Goal: Task Accomplishment & Management: Use online tool/utility

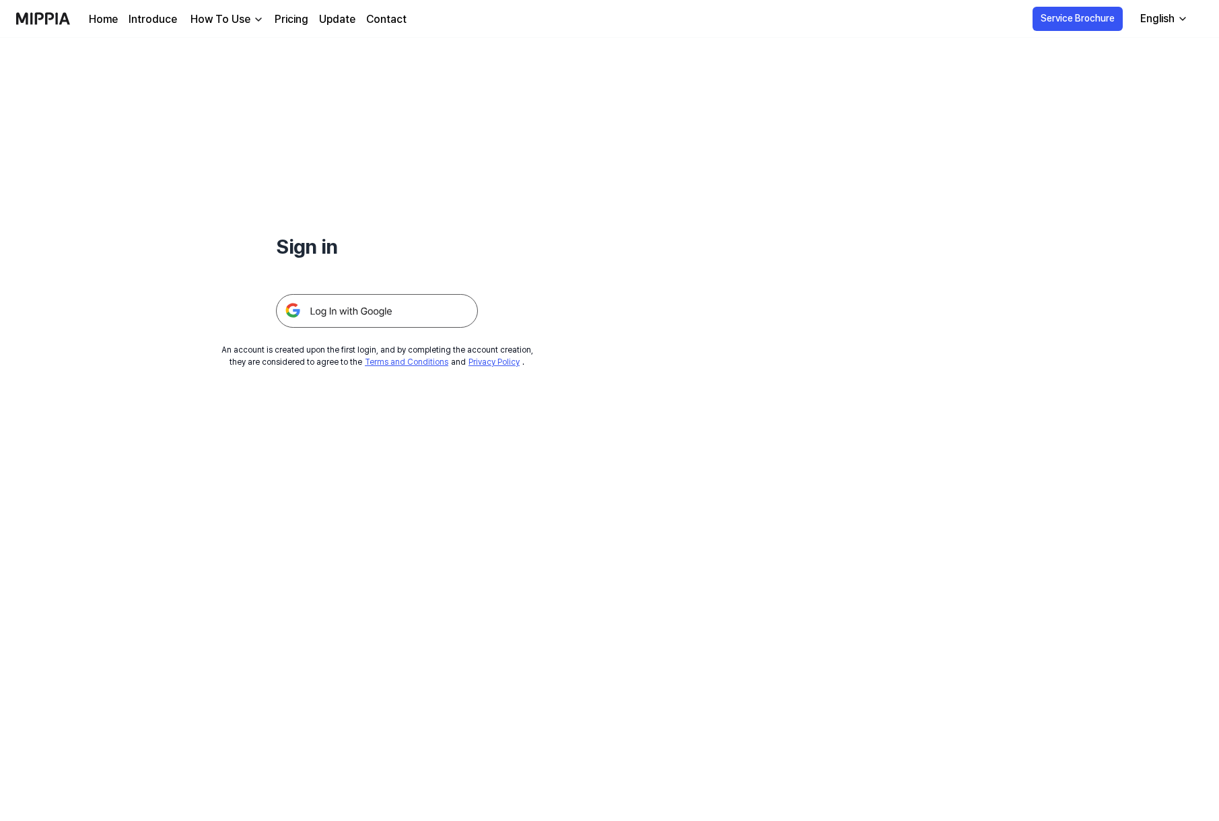
click at [355, 289] on div at bounding box center [377, 295] width 202 height 66
click at [360, 327] on div "Sign in An account is created upon the first login, and by completing the accou…" at bounding box center [377, 203] width 754 height 330
click at [363, 311] on img at bounding box center [377, 311] width 202 height 34
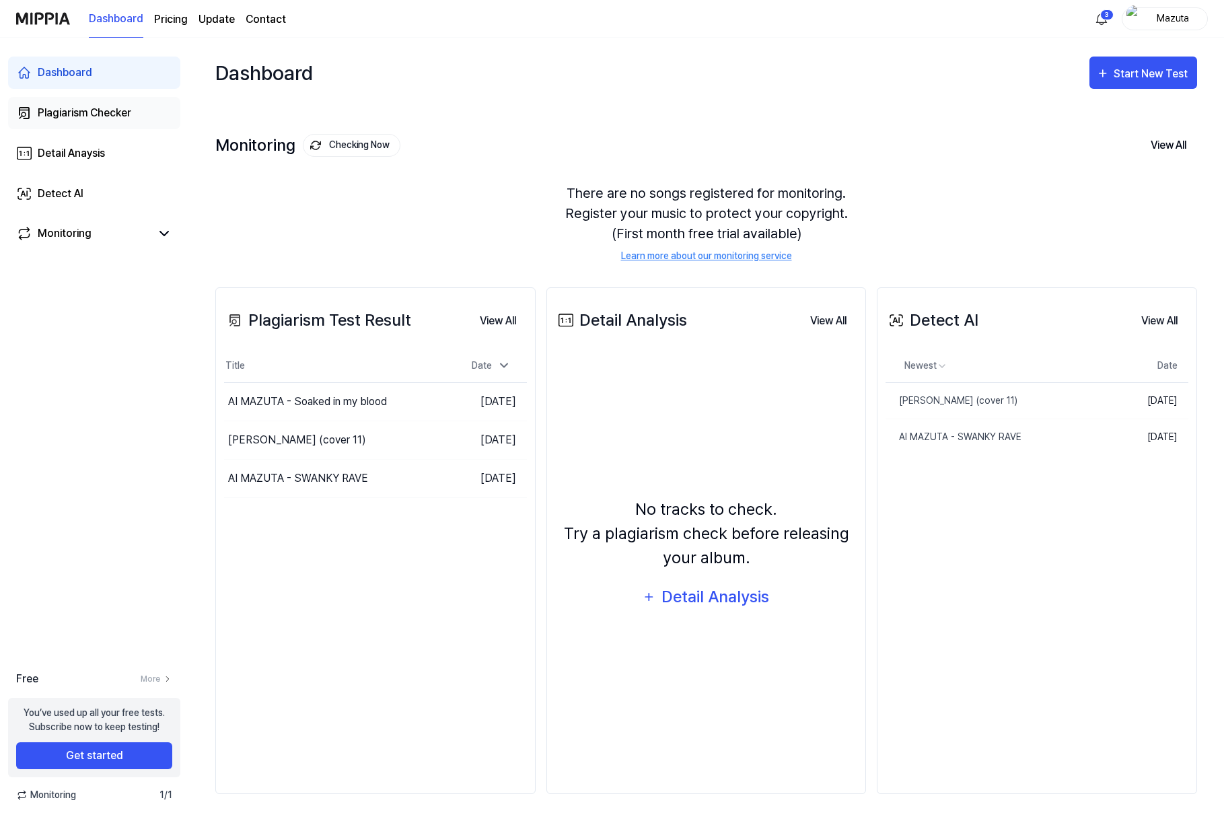
click at [78, 118] on div "Plagiarism Checker" at bounding box center [85, 113] width 94 height 16
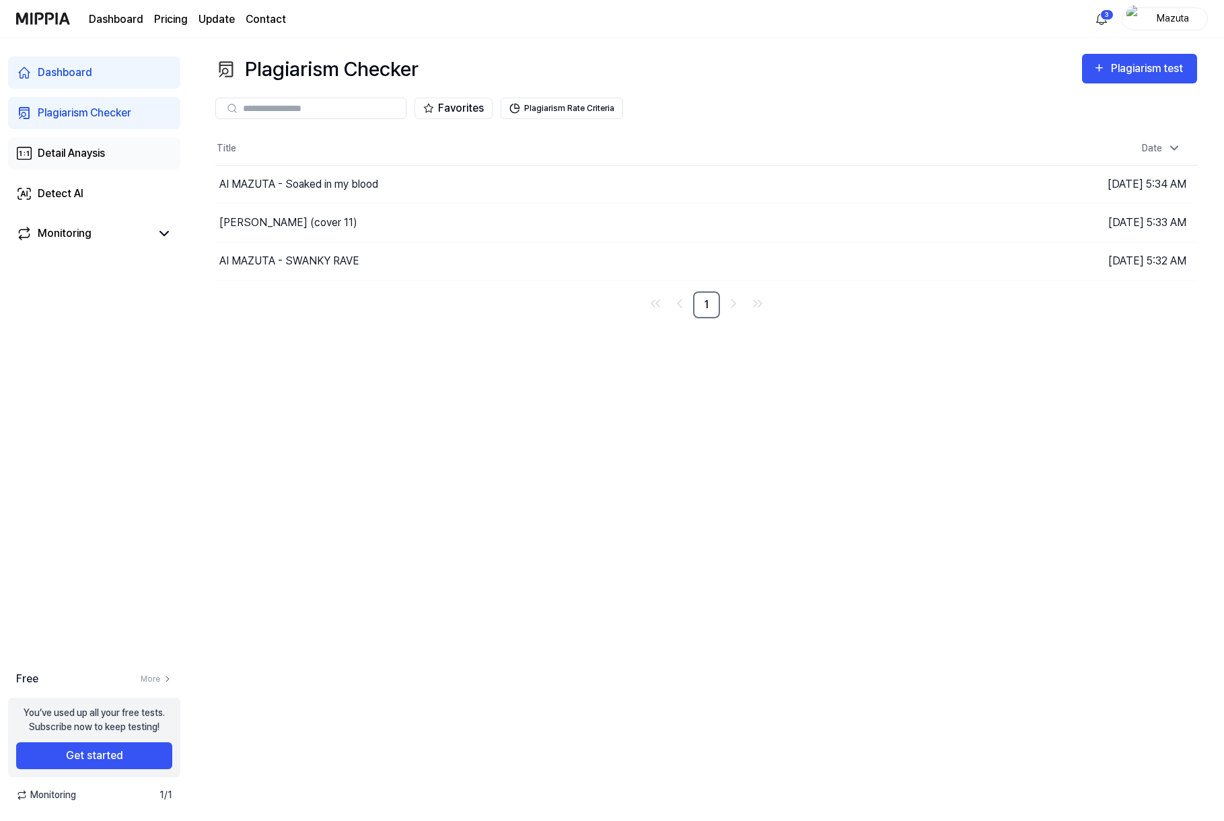
click at [94, 148] on div "Detail Anaysis" at bounding box center [71, 153] width 67 height 16
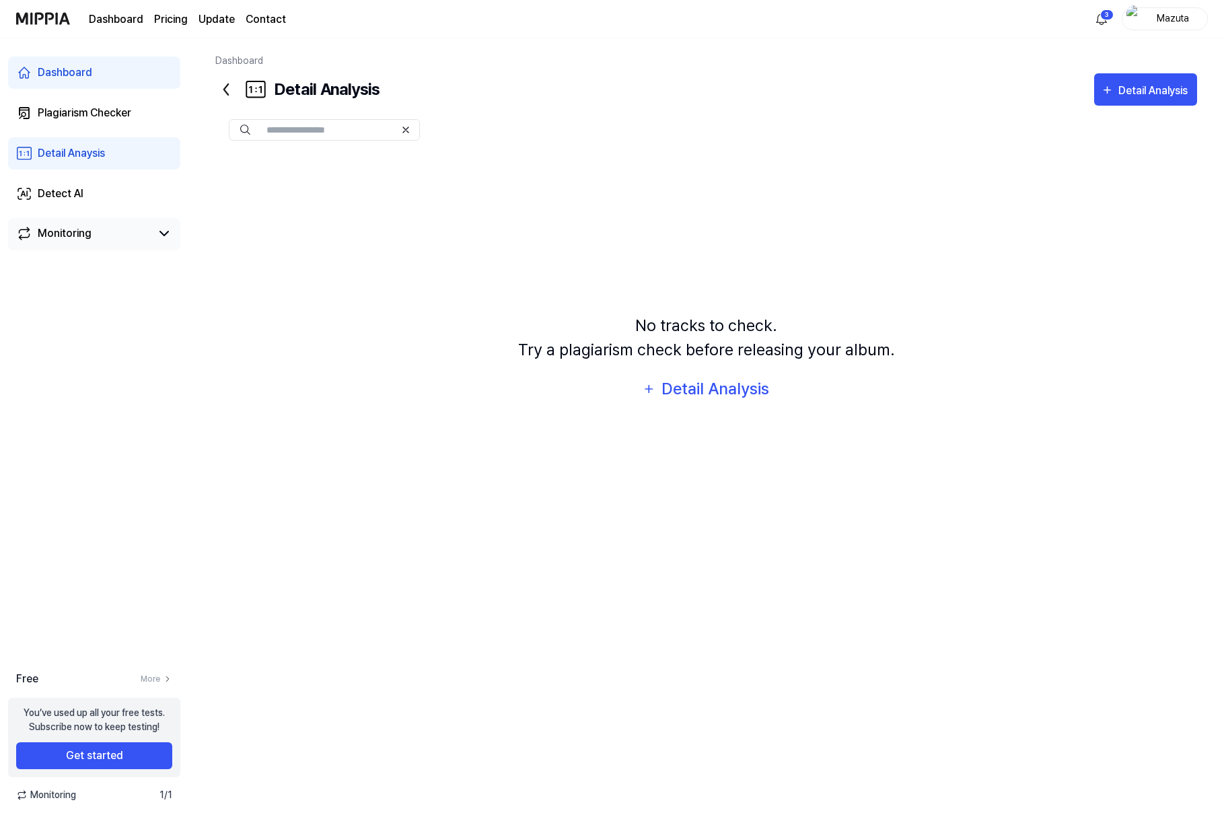
click at [93, 234] on link "Monitoring" at bounding box center [83, 233] width 135 height 16
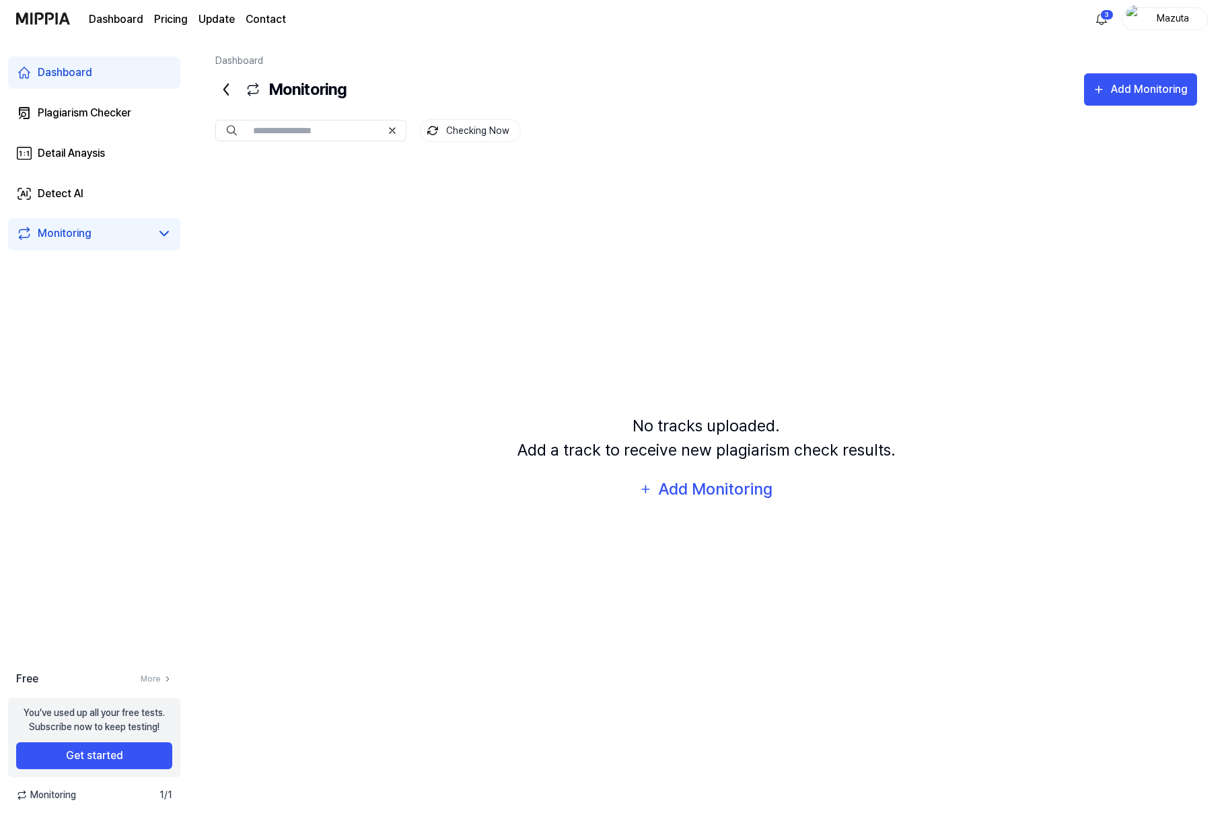
click at [90, 75] on div "Dashboard" at bounding box center [65, 73] width 55 height 16
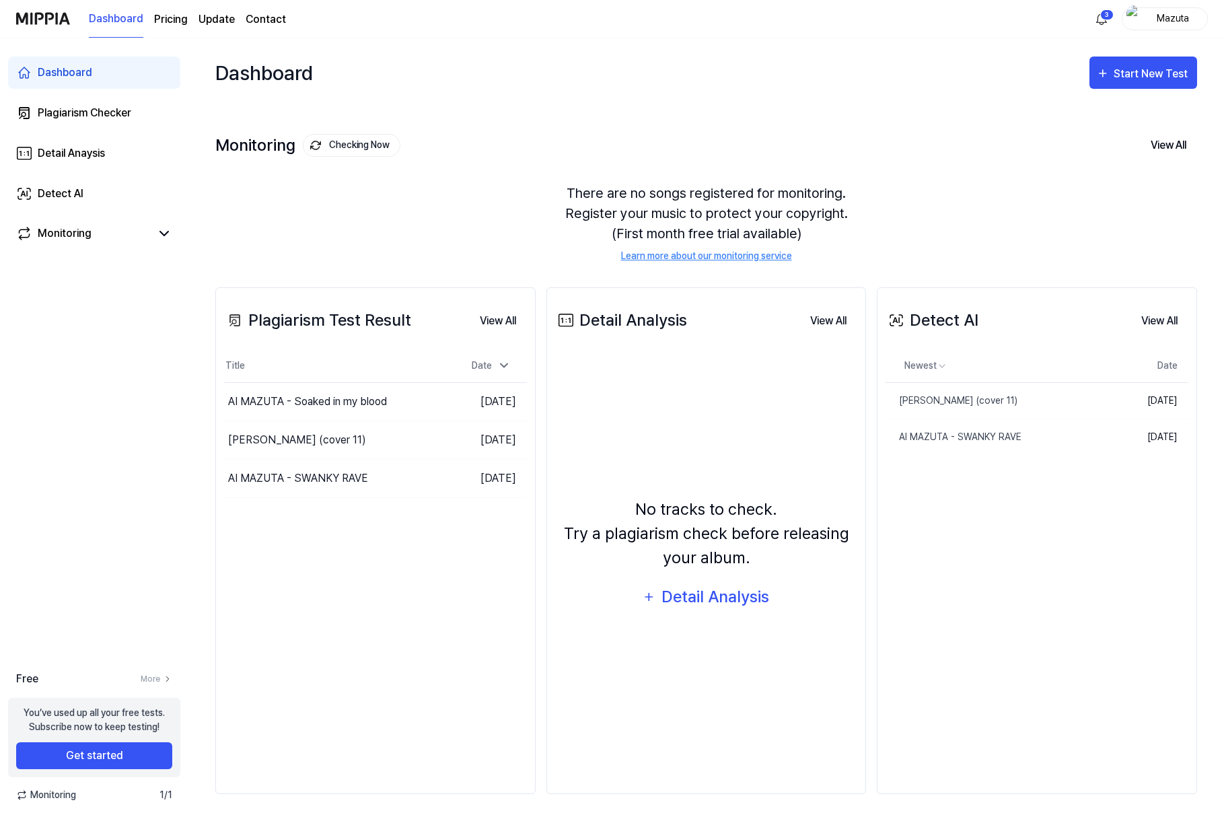
click at [86, 95] on div "Dashboard Plagiarism Checker Detail Anaysis Detect AI Monitoring" at bounding box center [94, 154] width 188 height 232
click at [74, 123] on link "Plagiarism Checker" at bounding box center [94, 113] width 172 height 32
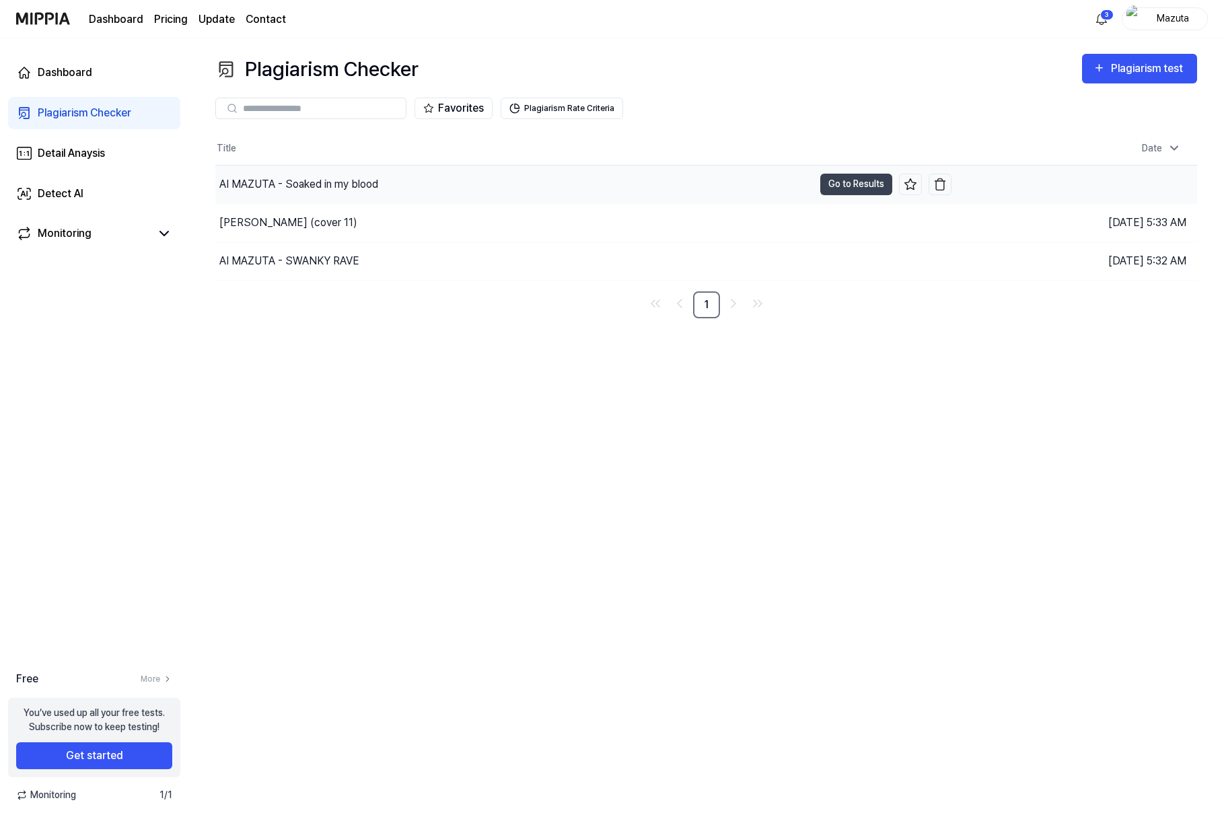
click at [402, 180] on div "AI MAZUTA - Soaked in my blood" at bounding box center [514, 185] width 598 height 38
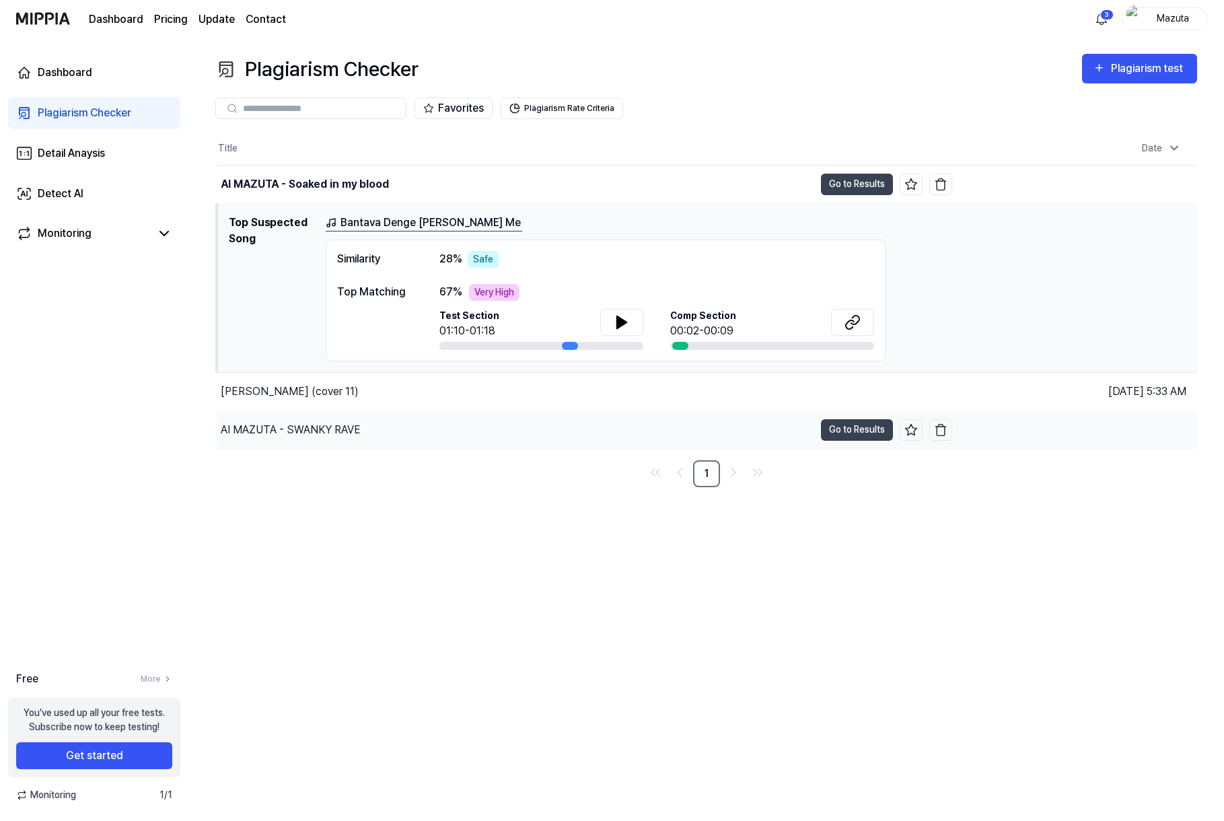
click at [444, 421] on div "AI MAZUTA - SWANKY RAVE" at bounding box center [516, 430] width 598 height 38
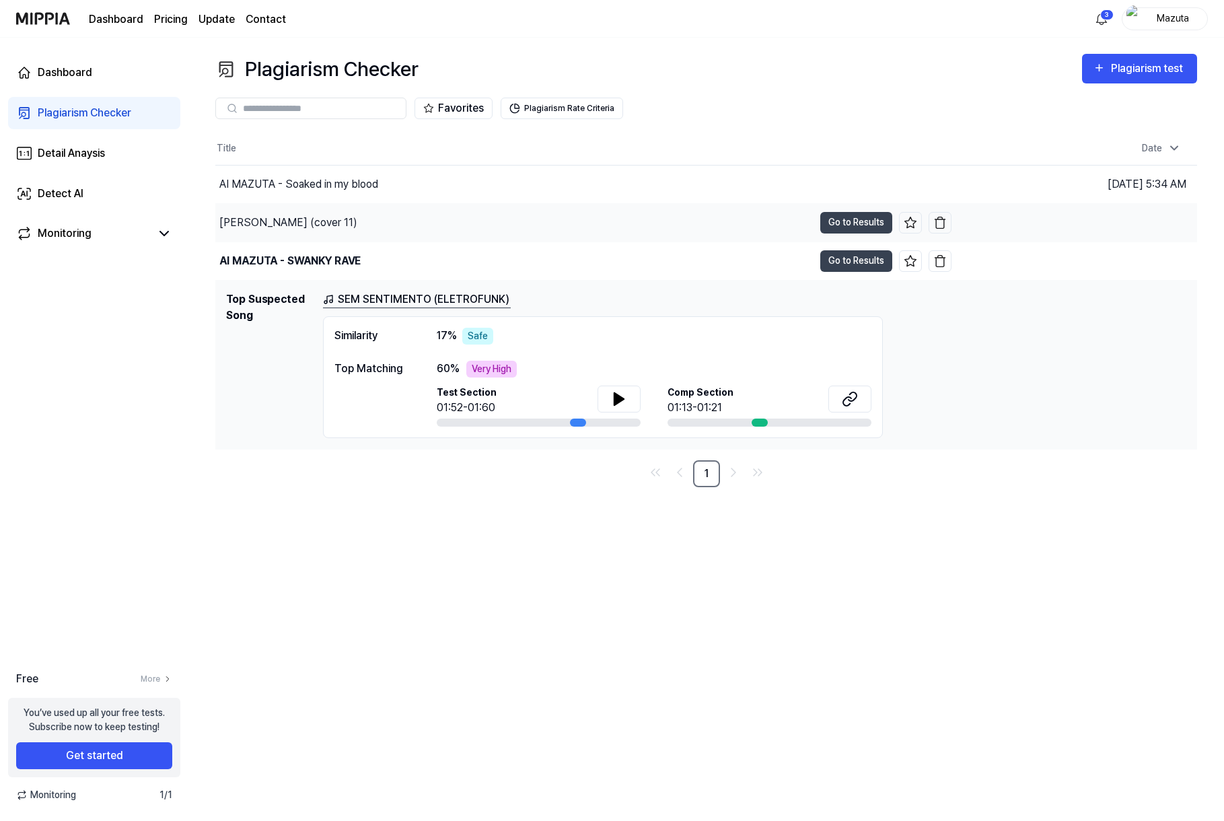
click at [330, 223] on div "[PERSON_NAME] (cover 11)" at bounding box center [288, 223] width 138 height 16
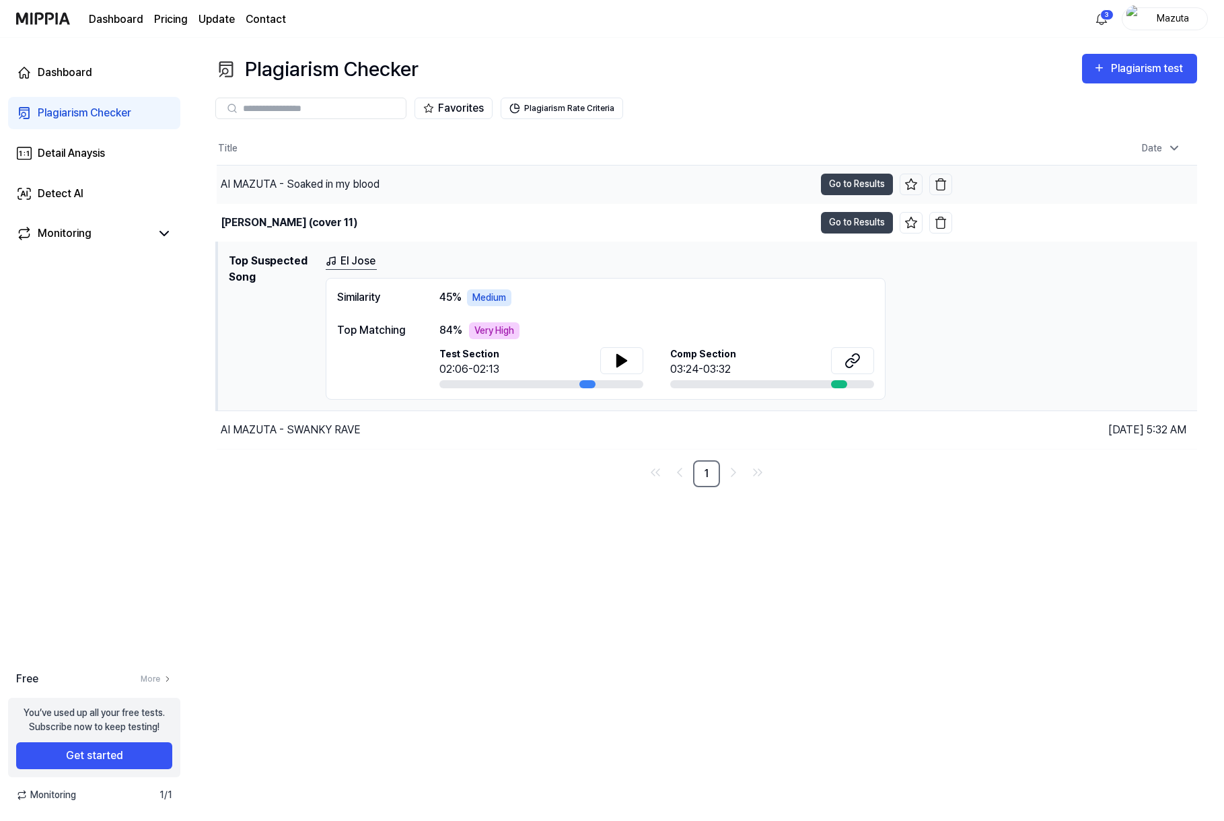
click at [331, 191] on div "AI MAZUTA - Soaked in my blood" at bounding box center [300, 184] width 159 height 16
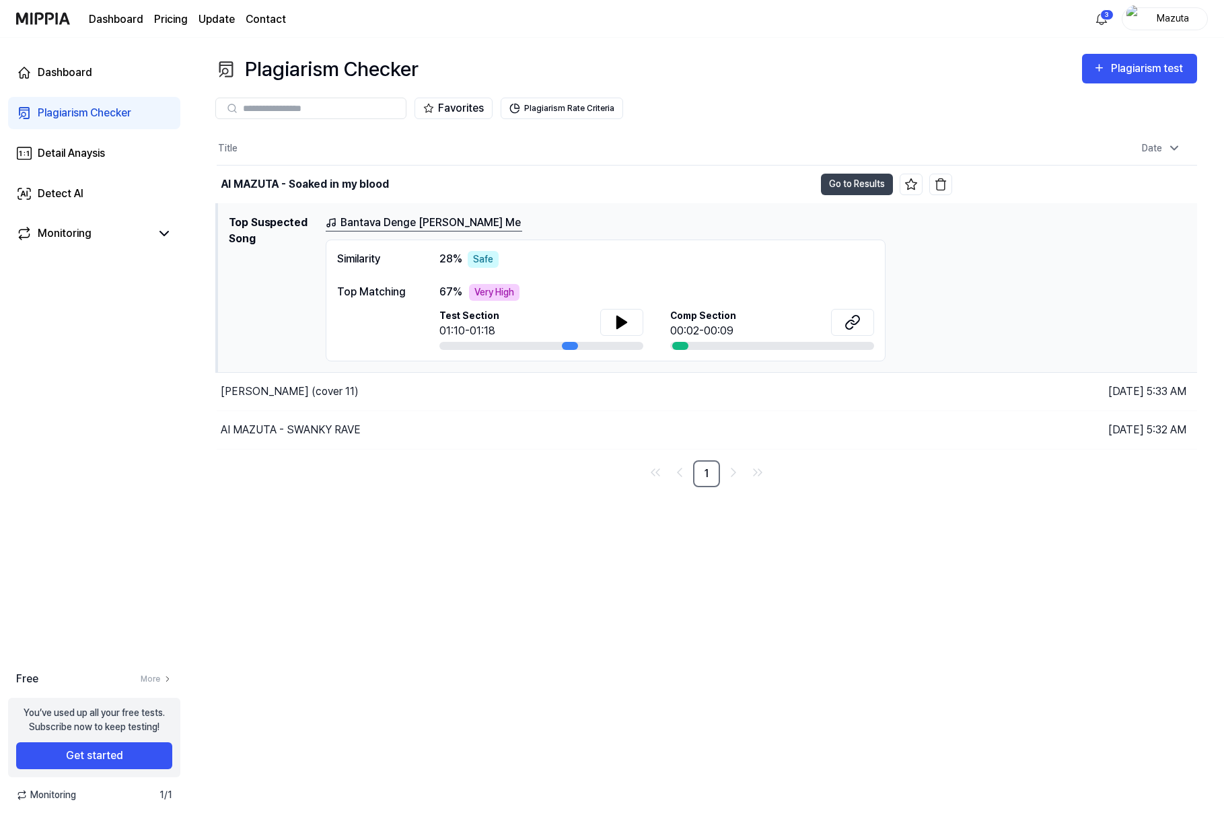
click at [125, 171] on div "Dashboard Plagiarism Checker Detail Anaysis Detect AI Monitoring" at bounding box center [94, 154] width 188 height 232
click at [104, 157] on div "Detail Anaysis" at bounding box center [71, 153] width 67 height 16
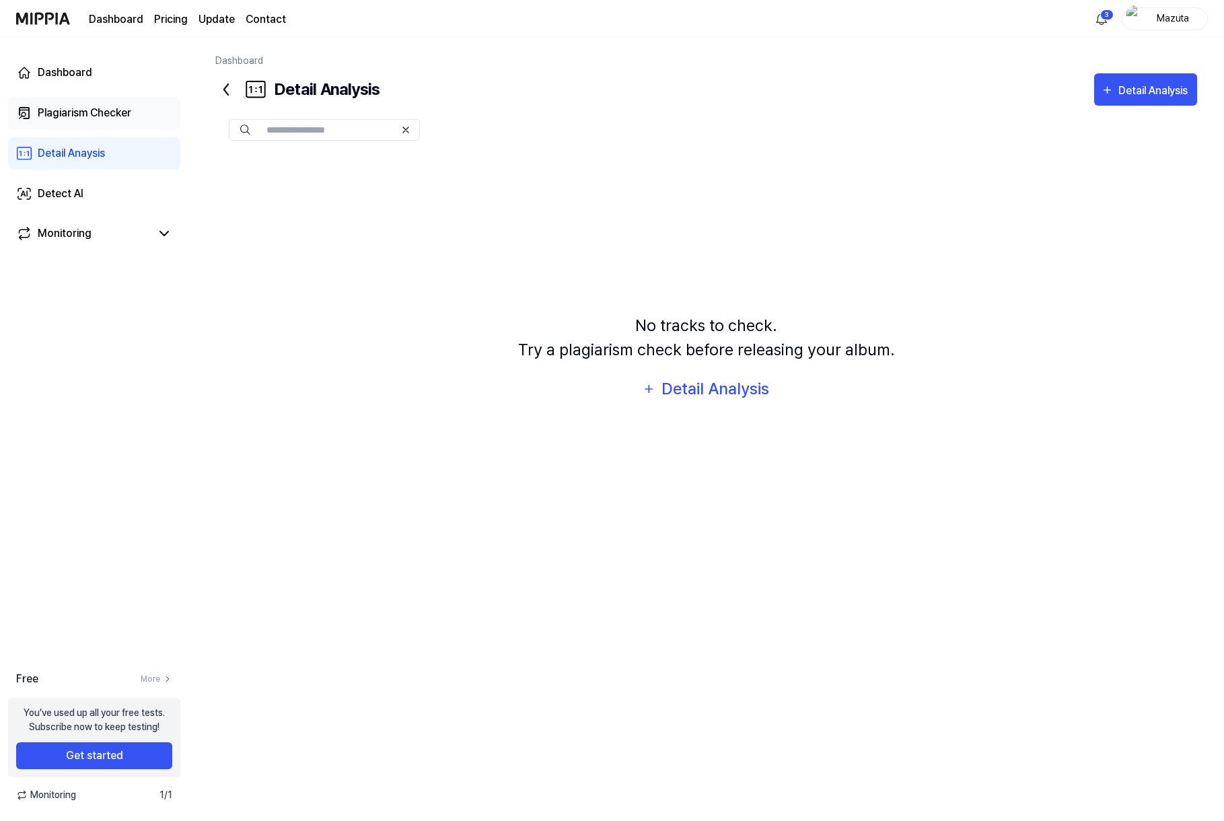
click at [115, 120] on div "Plagiarism Checker" at bounding box center [85, 113] width 94 height 16
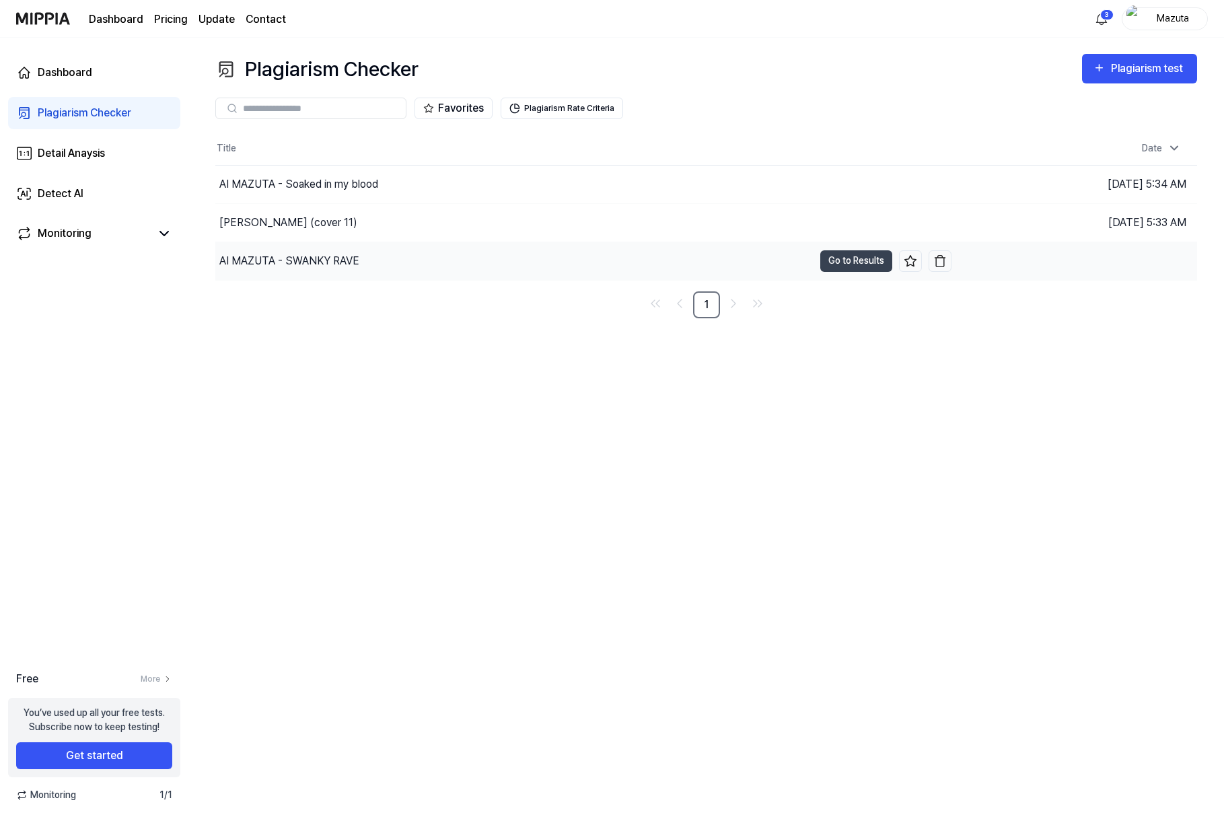
click at [377, 269] on div "AI MAZUTA - SWANKY RAVE" at bounding box center [514, 261] width 598 height 38
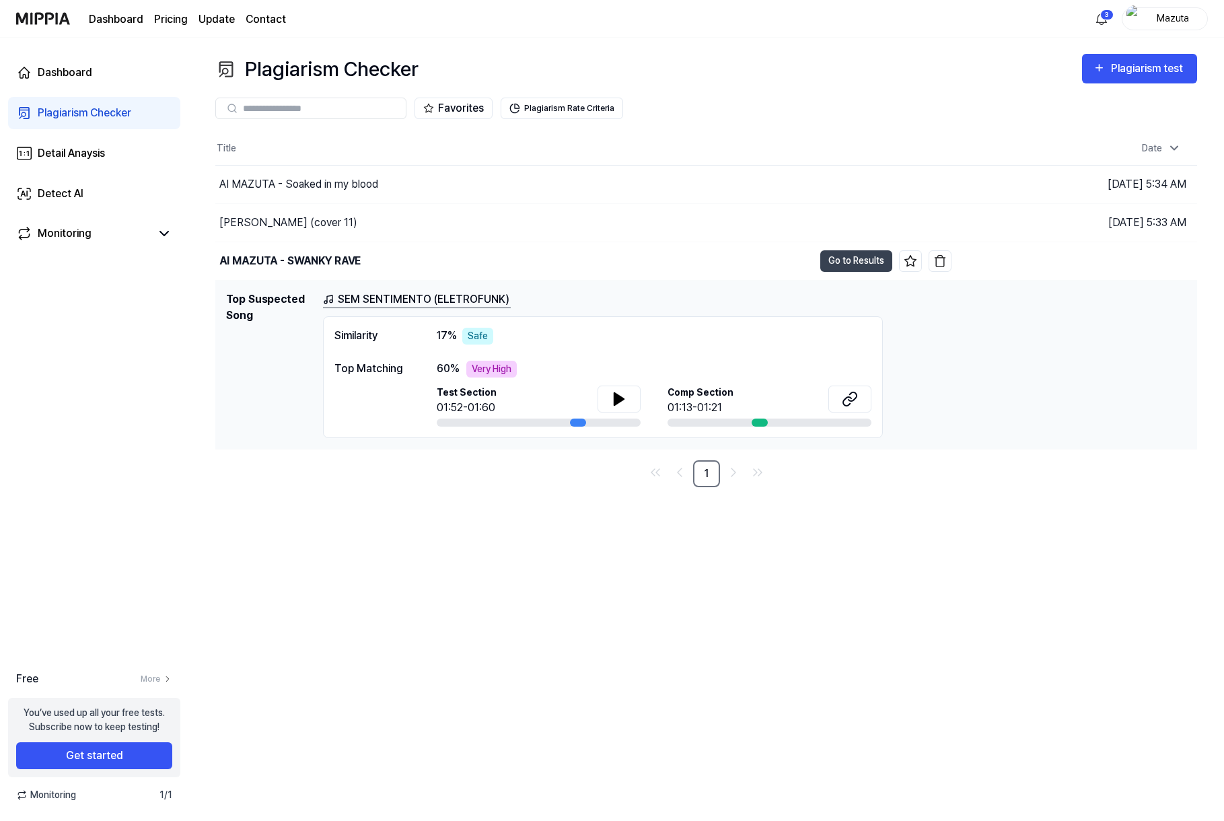
click at [698, 388] on span "Comp Section" at bounding box center [701, 393] width 66 height 14
click at [80, 61] on link "Dashboard" at bounding box center [94, 73] width 172 height 32
